Goal: Find specific page/section

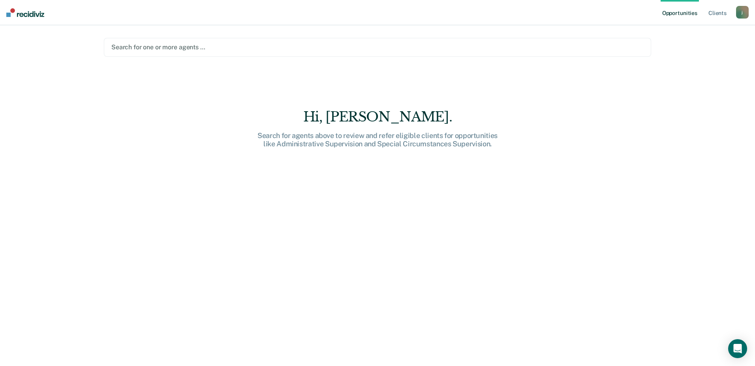
click at [156, 49] on div at bounding box center [377, 47] width 532 height 9
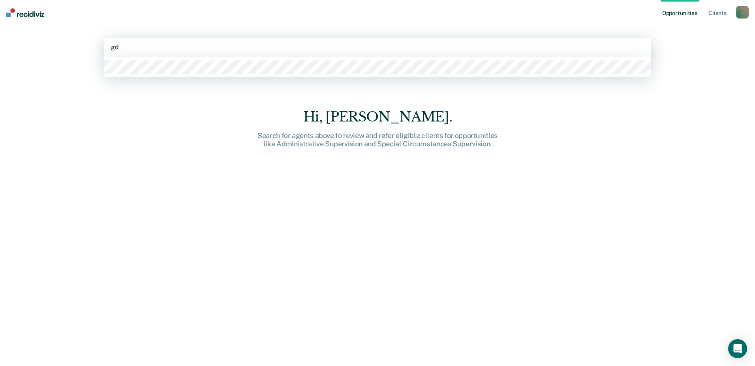
type input "gda"
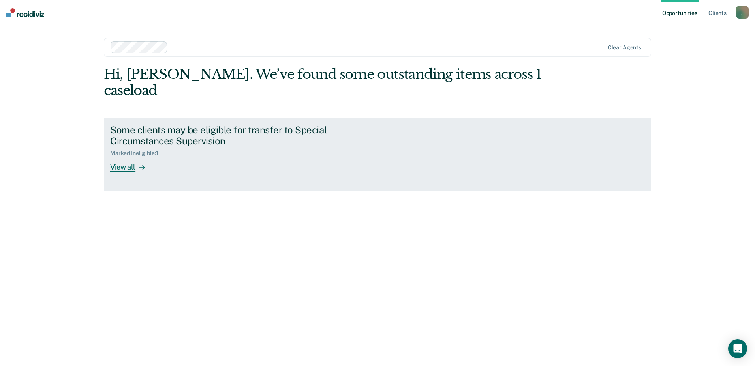
click at [135, 163] on div at bounding box center [139, 167] width 9 height 9
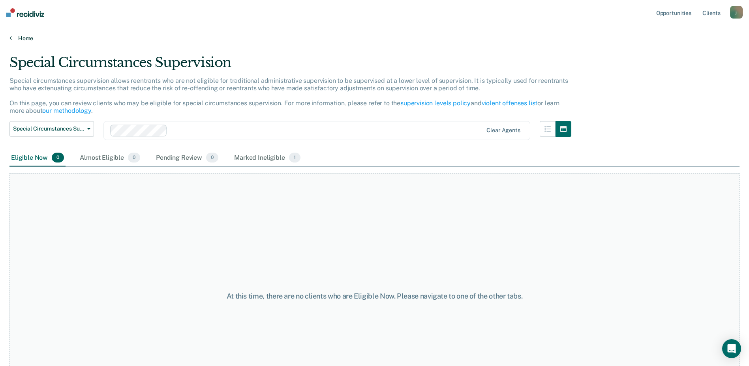
click at [16, 37] on link "Home" at bounding box center [374, 38] width 730 height 7
